Goal: Task Accomplishment & Management: Use online tool/utility

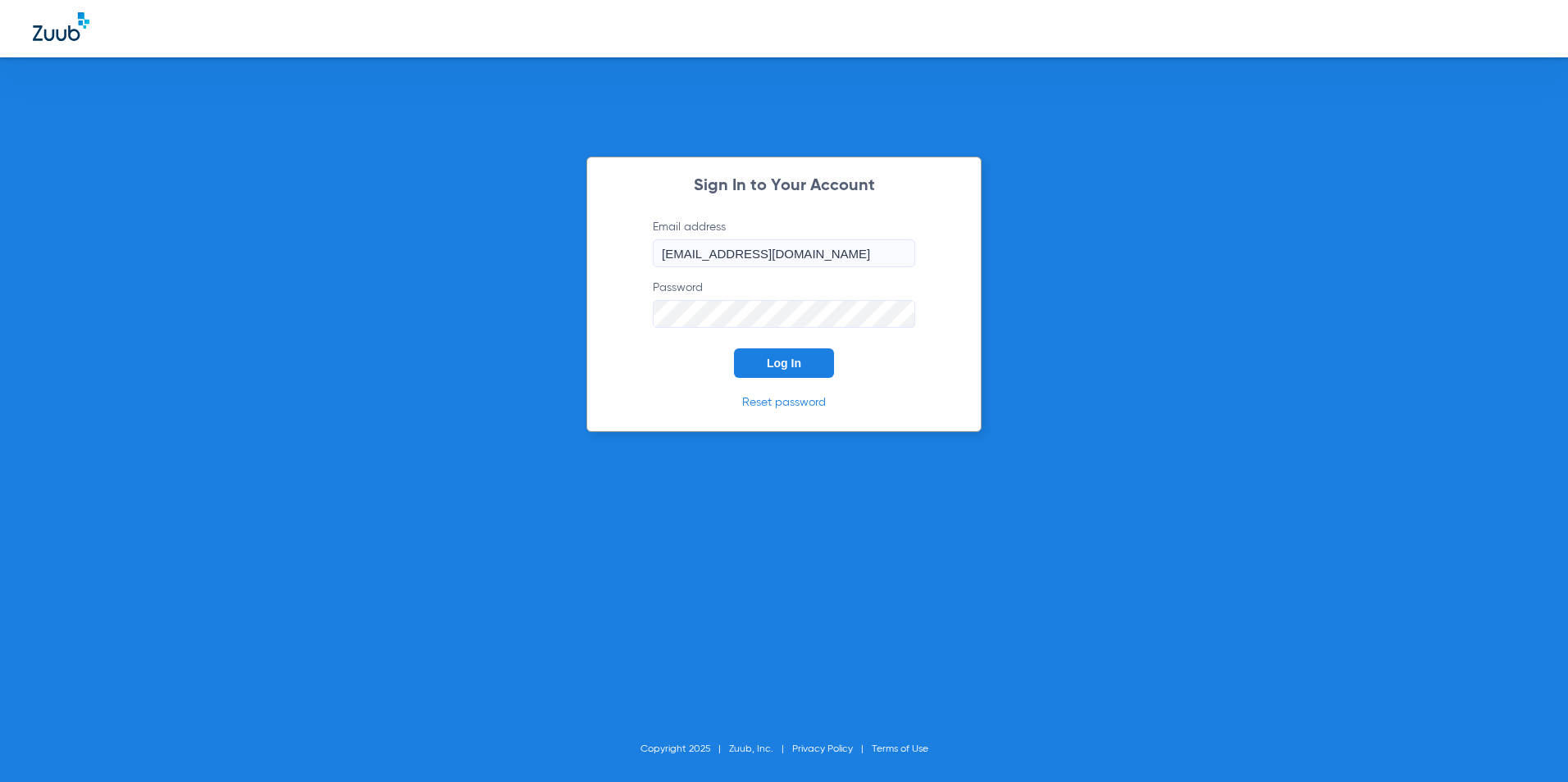
drag, startPoint x: 796, startPoint y: 371, endPoint x: 817, endPoint y: 366, distance: 21.6
click at [796, 370] on button "Log In" at bounding box center [783, 363] width 100 height 30
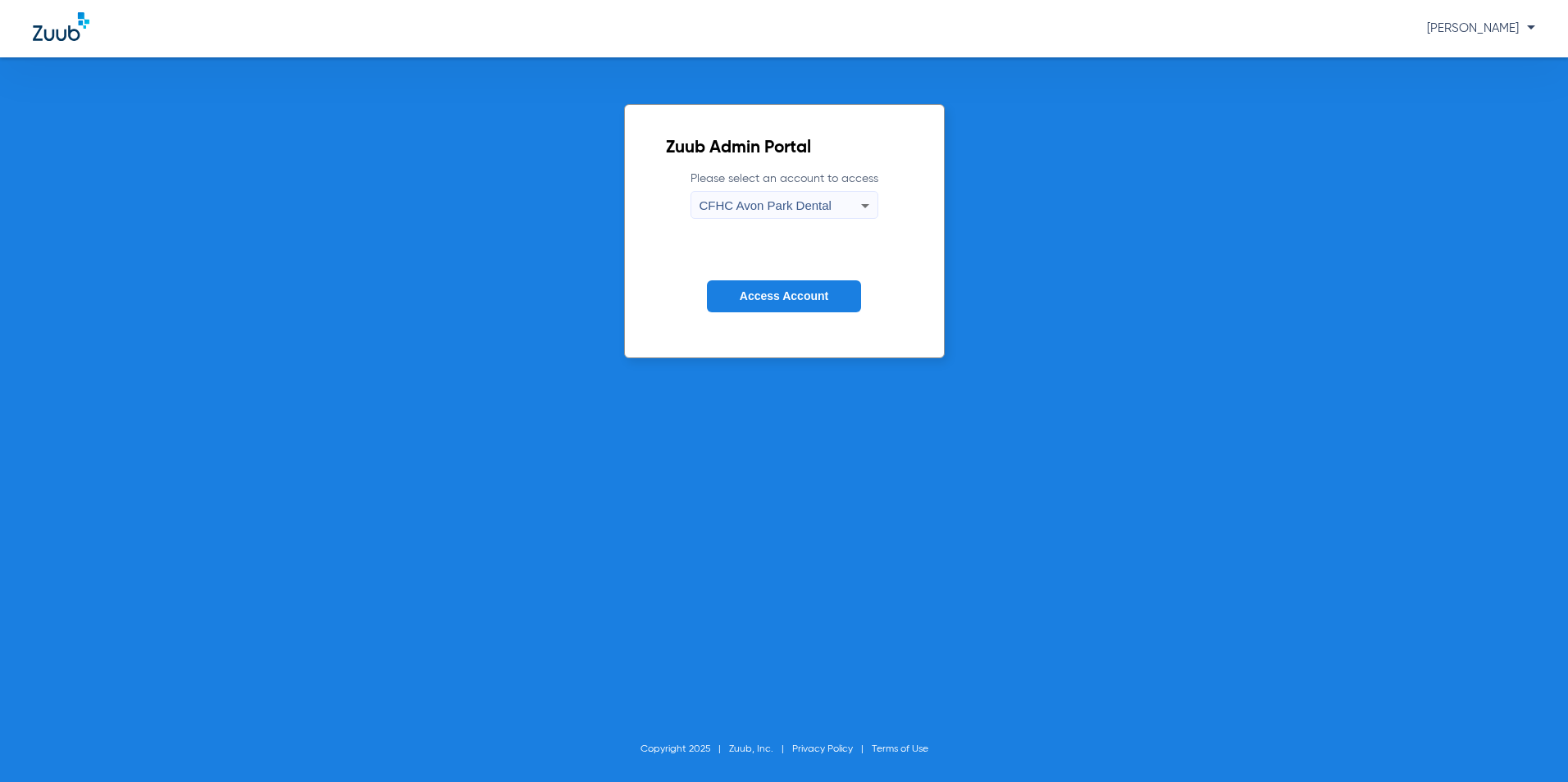
click at [822, 209] on span "CFHC Avon Park Dental" at bounding box center [765, 205] width 132 height 14
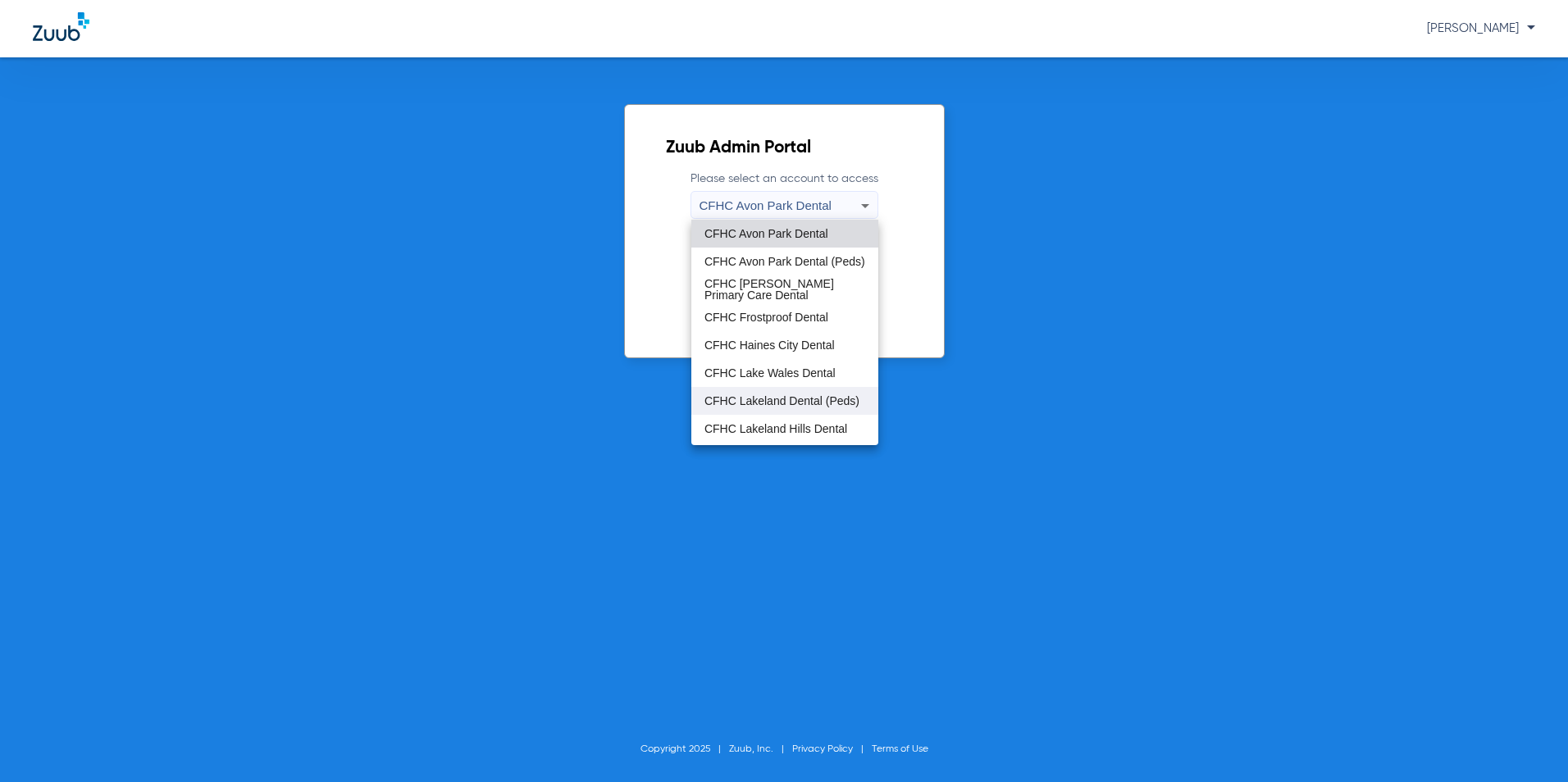
click at [749, 401] on span "CFHC Lakeland Dental (Peds)" at bounding box center [781, 400] width 155 height 11
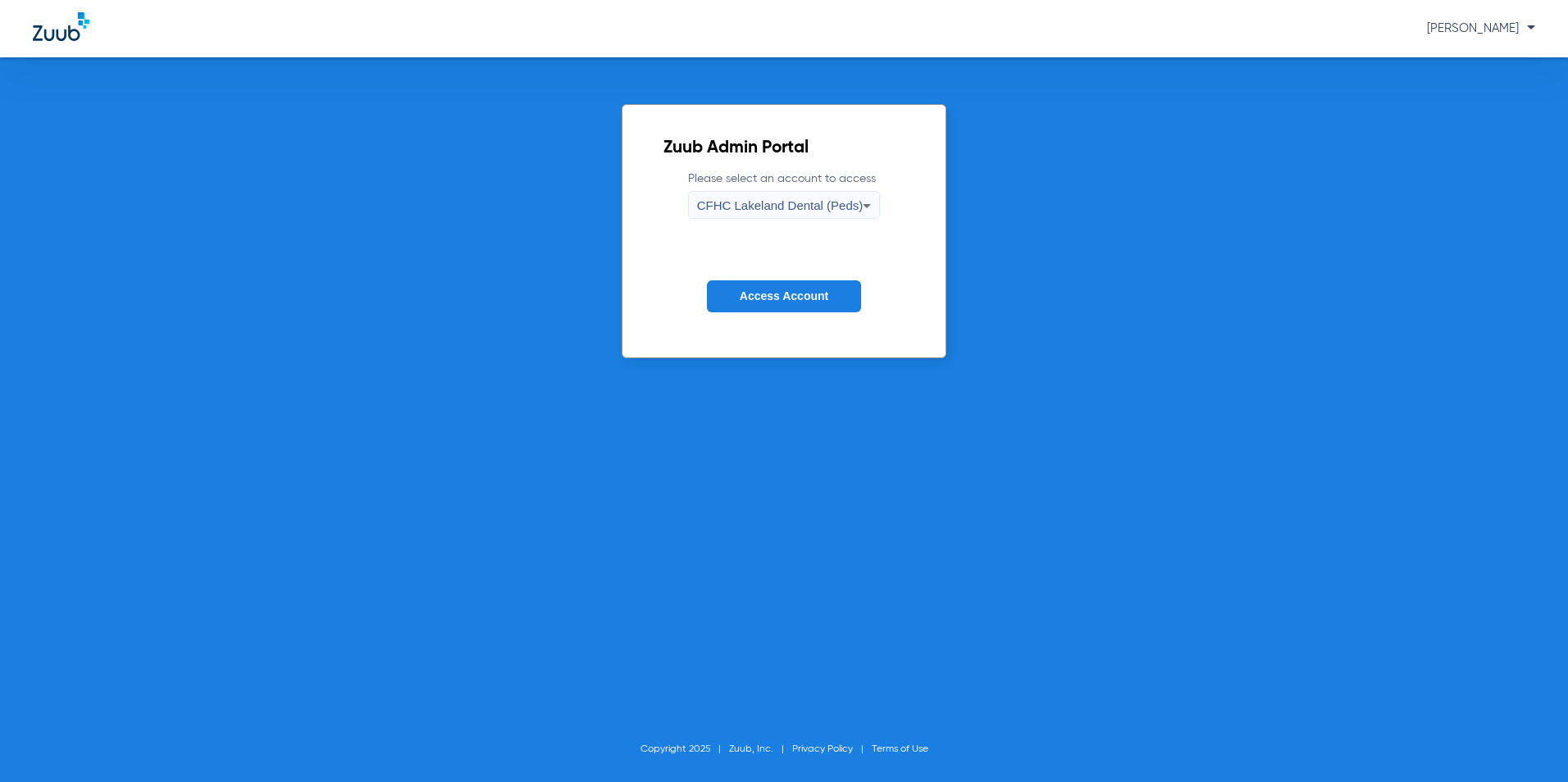
click at [748, 291] on span "Access Account" at bounding box center [784, 296] width 89 height 13
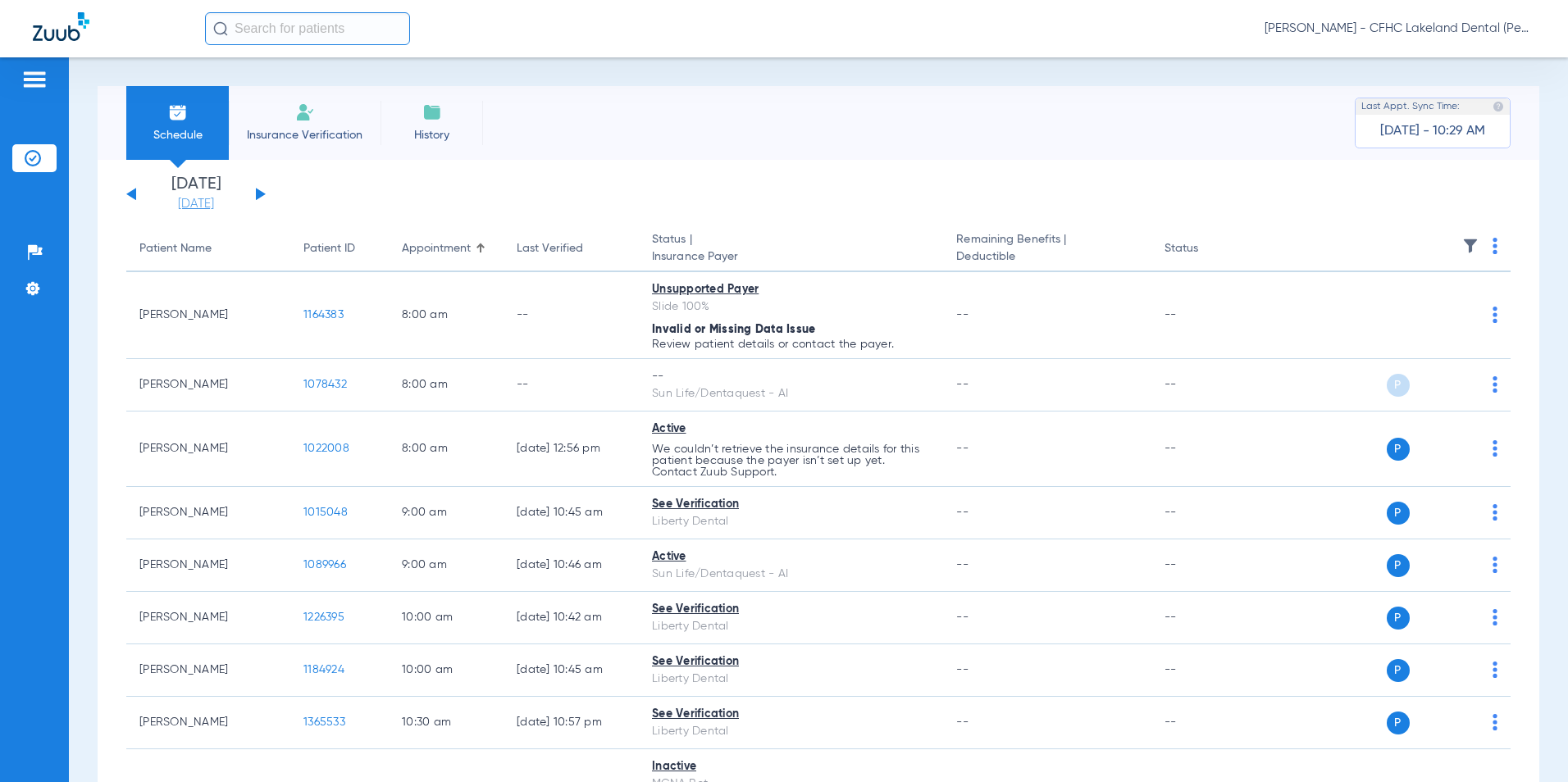
click at [198, 207] on link "[DATE]" at bounding box center [196, 203] width 98 height 16
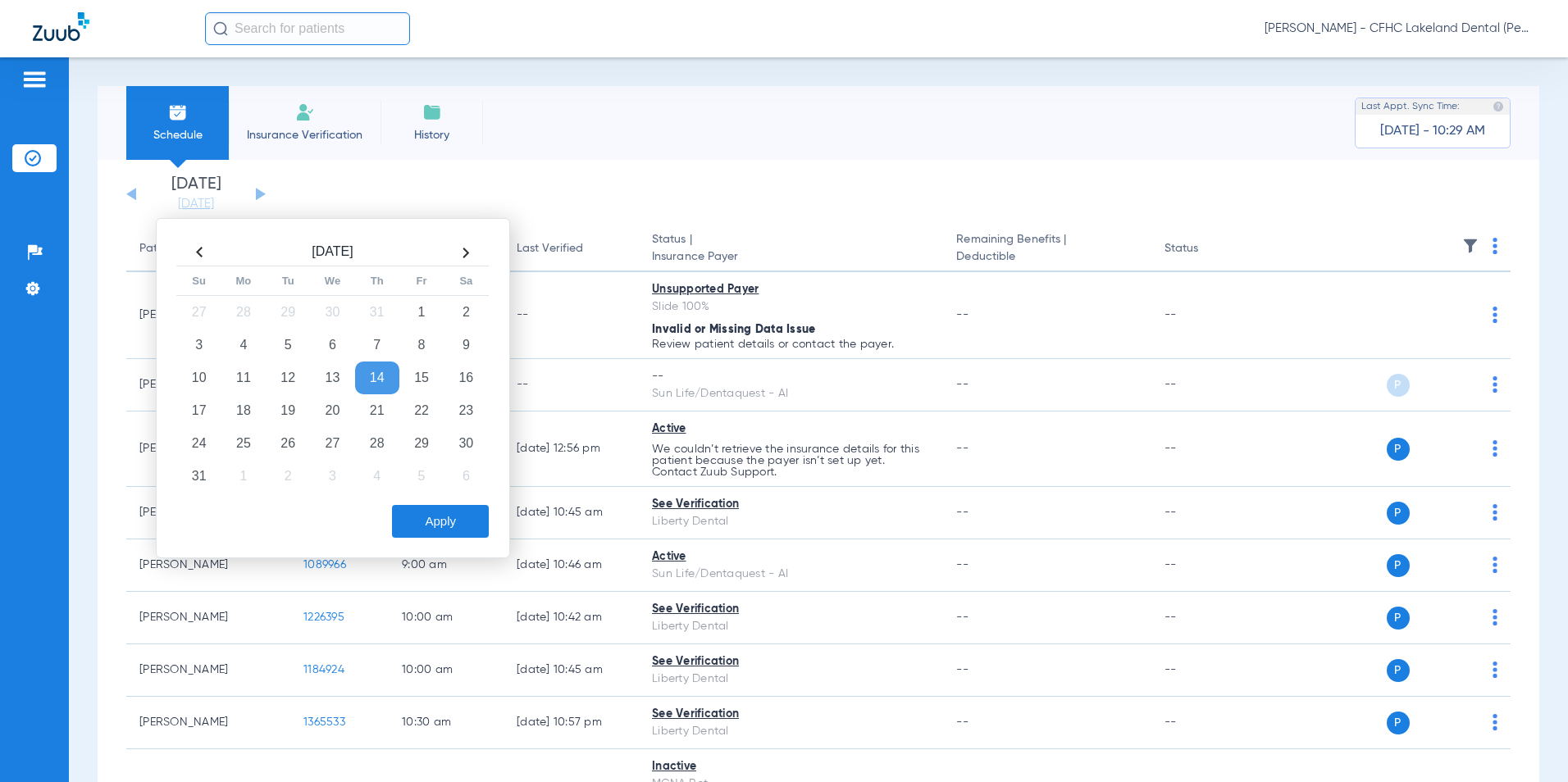
drag, startPoint x: 290, startPoint y: 409, endPoint x: 408, endPoint y: 522, distance: 163.4
click at [291, 411] on td "19" at bounding box center [288, 410] width 44 height 32
click at [429, 520] on button "Apply" at bounding box center [439, 521] width 97 height 32
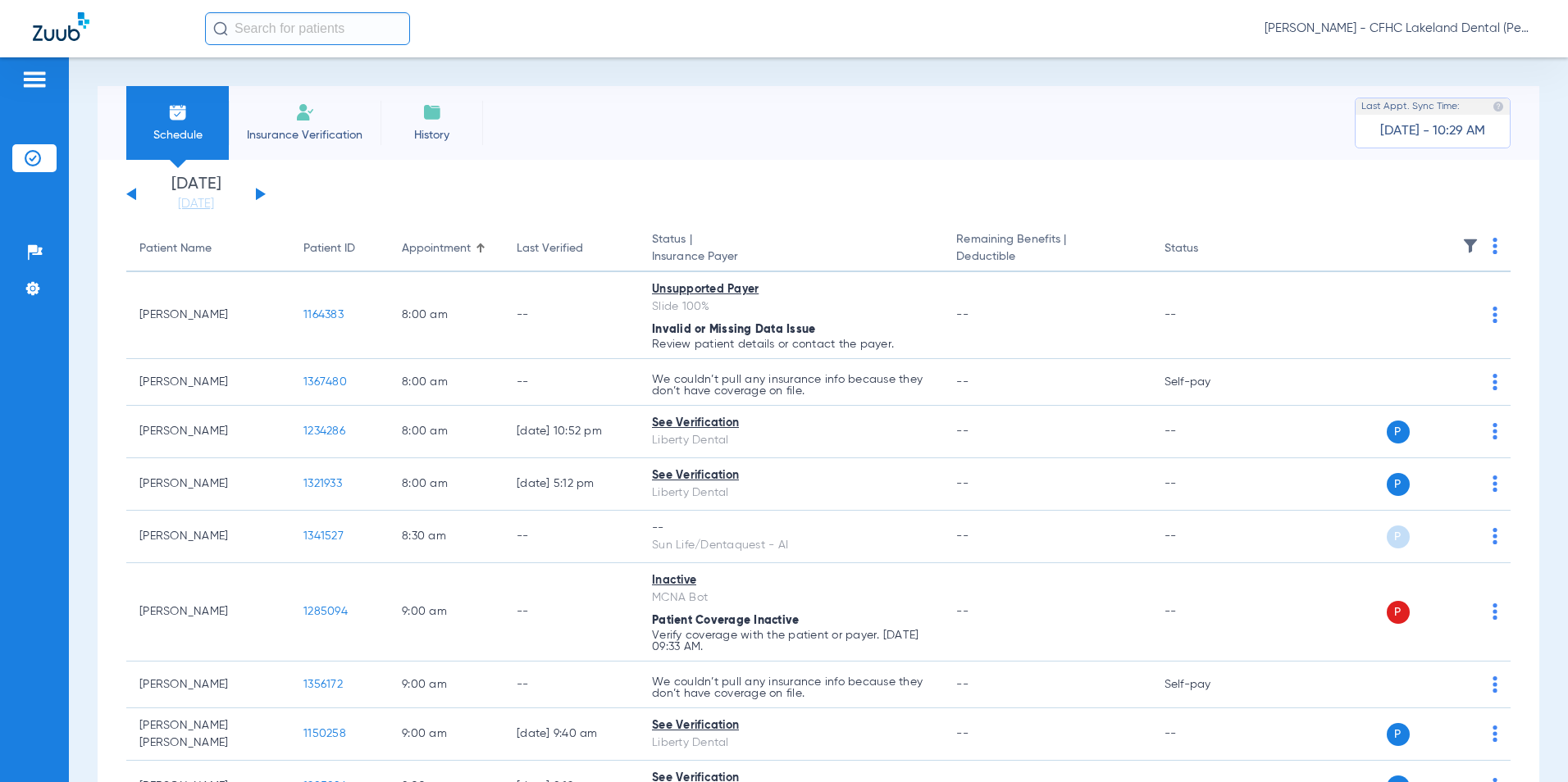
click at [1475, 245] on th at bounding box center [1386, 250] width 249 height 46
click at [1492, 248] on img at bounding box center [1494, 245] width 5 height 16
click at [1425, 299] on button "Verify All" at bounding box center [1422, 310] width 125 height 32
